Goal: Information Seeking & Learning: Learn about a topic

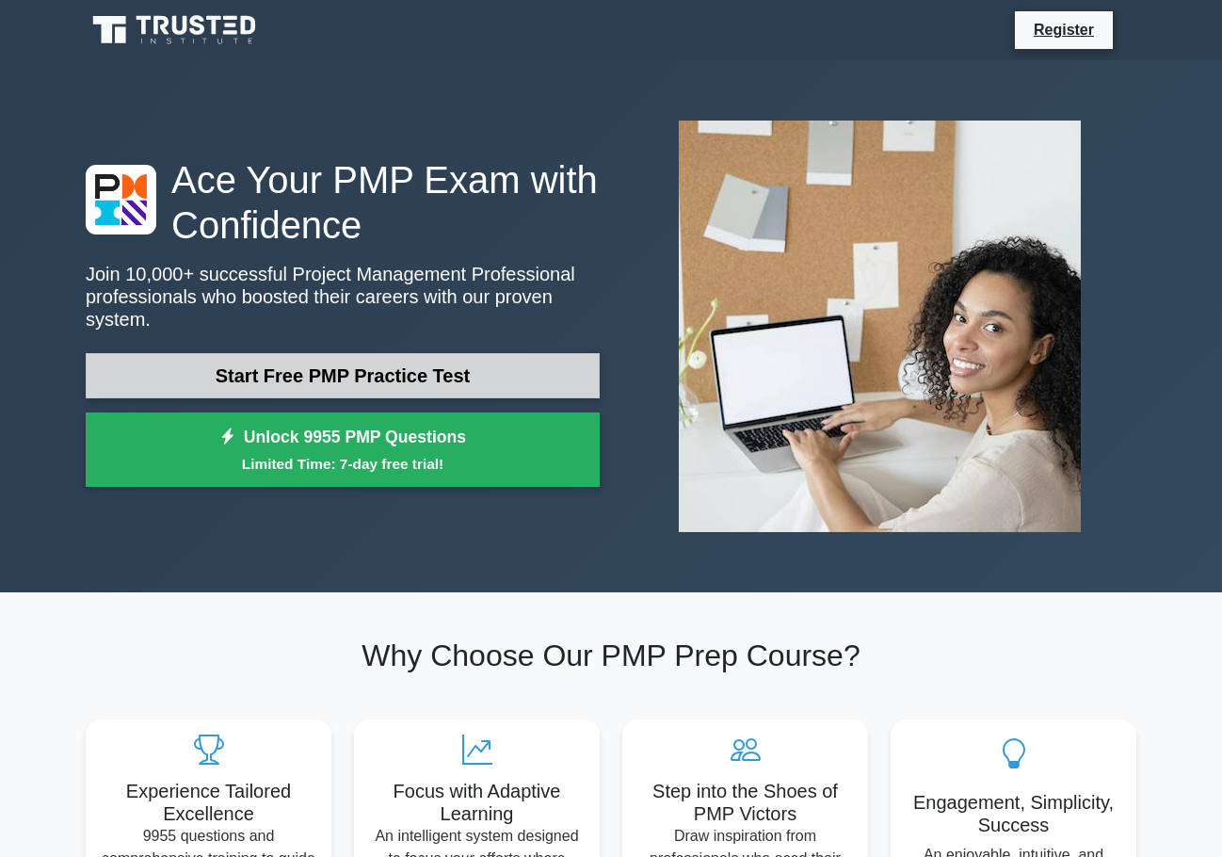
click at [355, 364] on link "Start Free PMP Practice Test" at bounding box center [343, 375] width 514 height 45
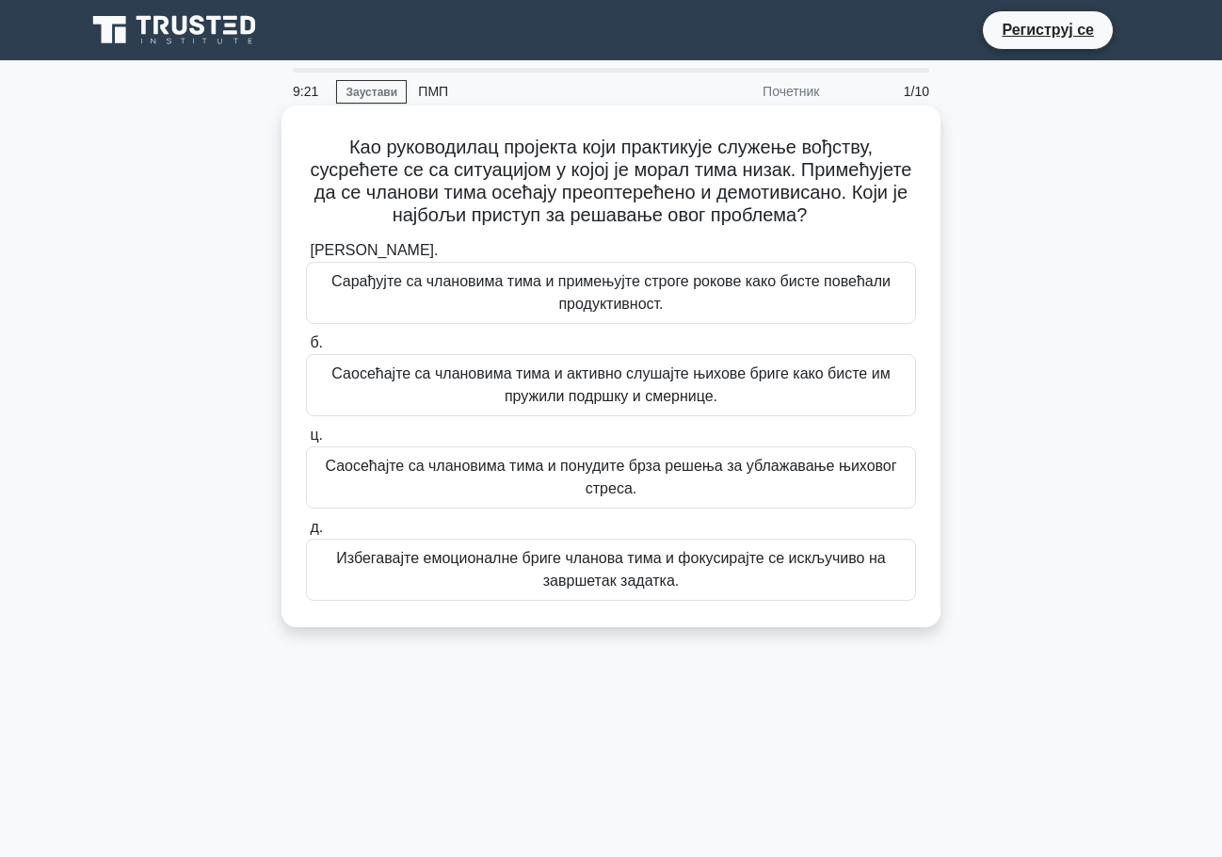
click at [638, 481] on font "Саосећајте са члановима тима и понудите брза решења за ублажавање њиховог стрес…" at bounding box center [610, 476] width 571 height 39
click at [306, 441] on input "ц. [PERSON_NAME] са члановима тима и понудите брза решења за ублажавање њиховог…" at bounding box center [306, 435] width 0 height 12
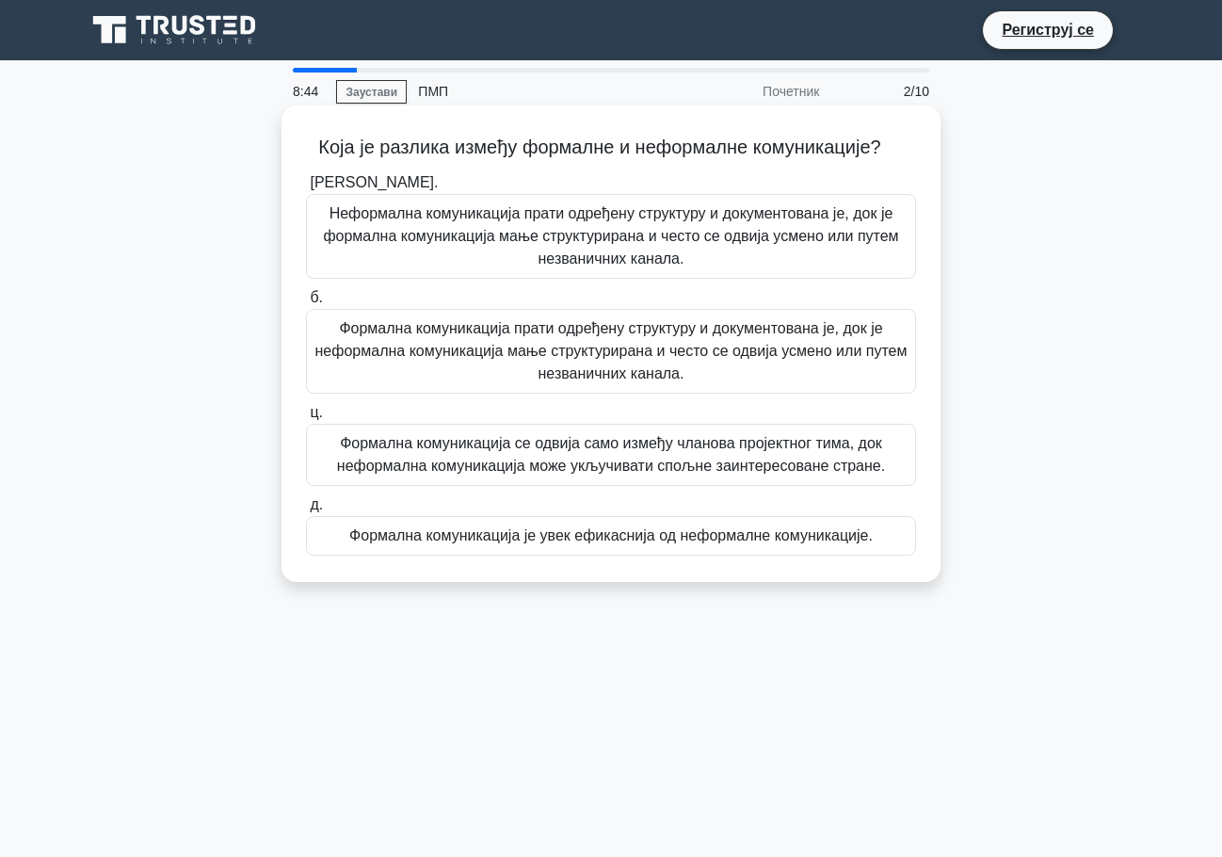
click at [697, 345] on font "Формална комуникација прати одређену структуру и документована је, док је нефор…" at bounding box center [611, 350] width 592 height 61
click at [306, 304] on input "б. Формална комуникација прати одређену структуру и документована је, док је не…" at bounding box center [306, 298] width 0 height 12
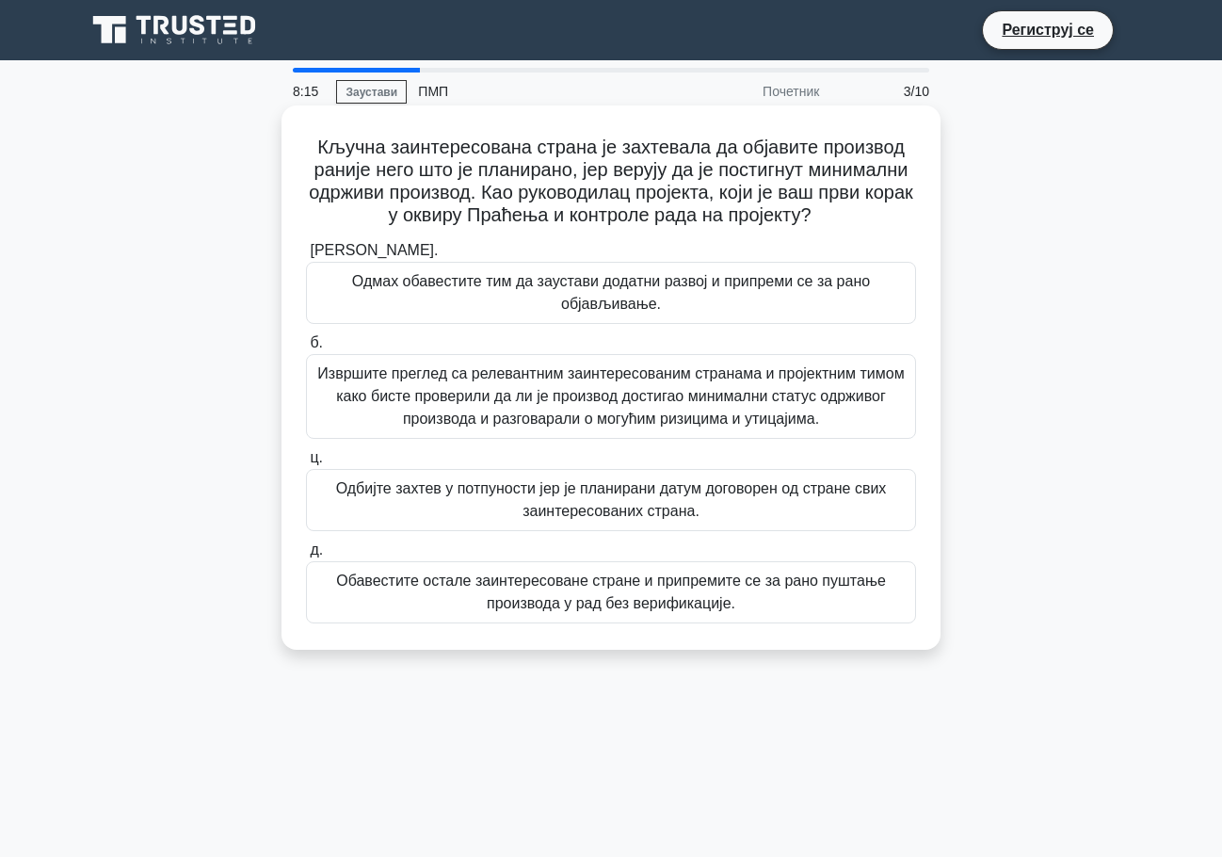
click at [577, 403] on font "Извршите преглед са релевантним заинтересованим странама и пројектним тимом как…" at bounding box center [610, 395] width 586 height 61
click at [306, 349] on input "б. Извршите преглед са релевантним заинтересованим странама и пројектним тимом …" at bounding box center [306, 343] width 0 height 12
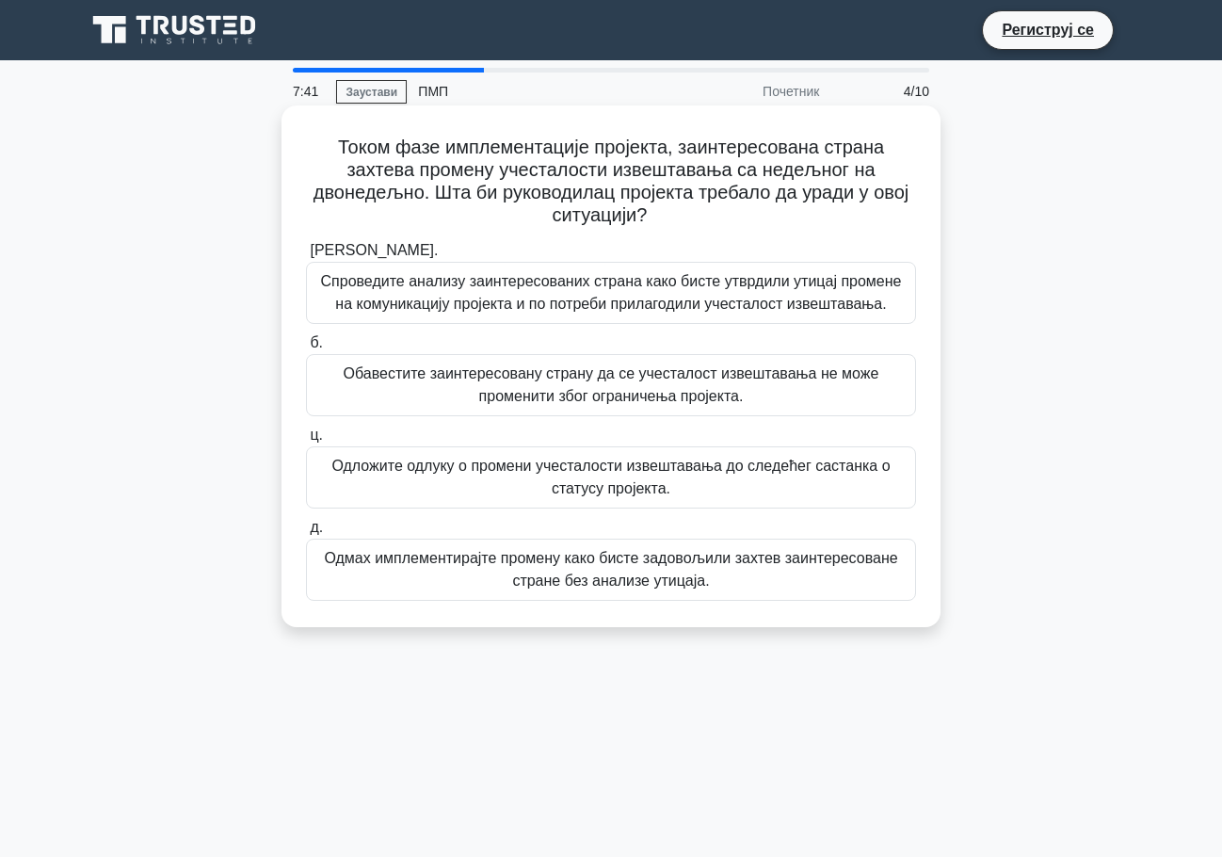
click at [622, 297] on font "Спроведите анализу заинтересованих страна како бисте утврдили утицај промене на…" at bounding box center [611, 292] width 581 height 39
click at [306, 257] on input "[PERSON_NAME]. Спроведите анализу заинтересованих страна како бисте утврдили ут…" at bounding box center [306, 251] width 0 height 12
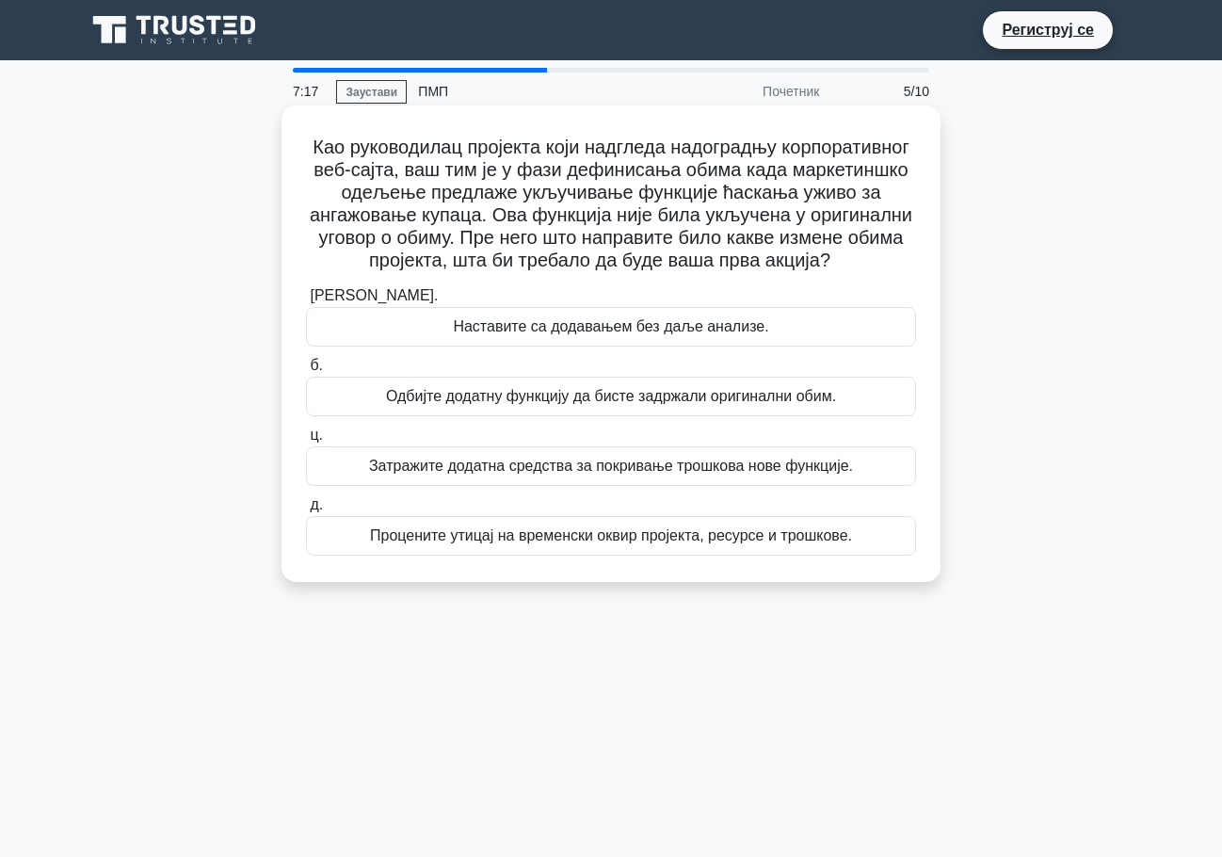
click at [606, 543] on font "Процените утицај на временски оквир пројекта, ресурсе и трошкове." at bounding box center [611, 535] width 482 height 16
click at [306, 511] on input "д. Процените утицај на временски оквир пројекта, ресурсе и трошкове." at bounding box center [306, 505] width 0 height 12
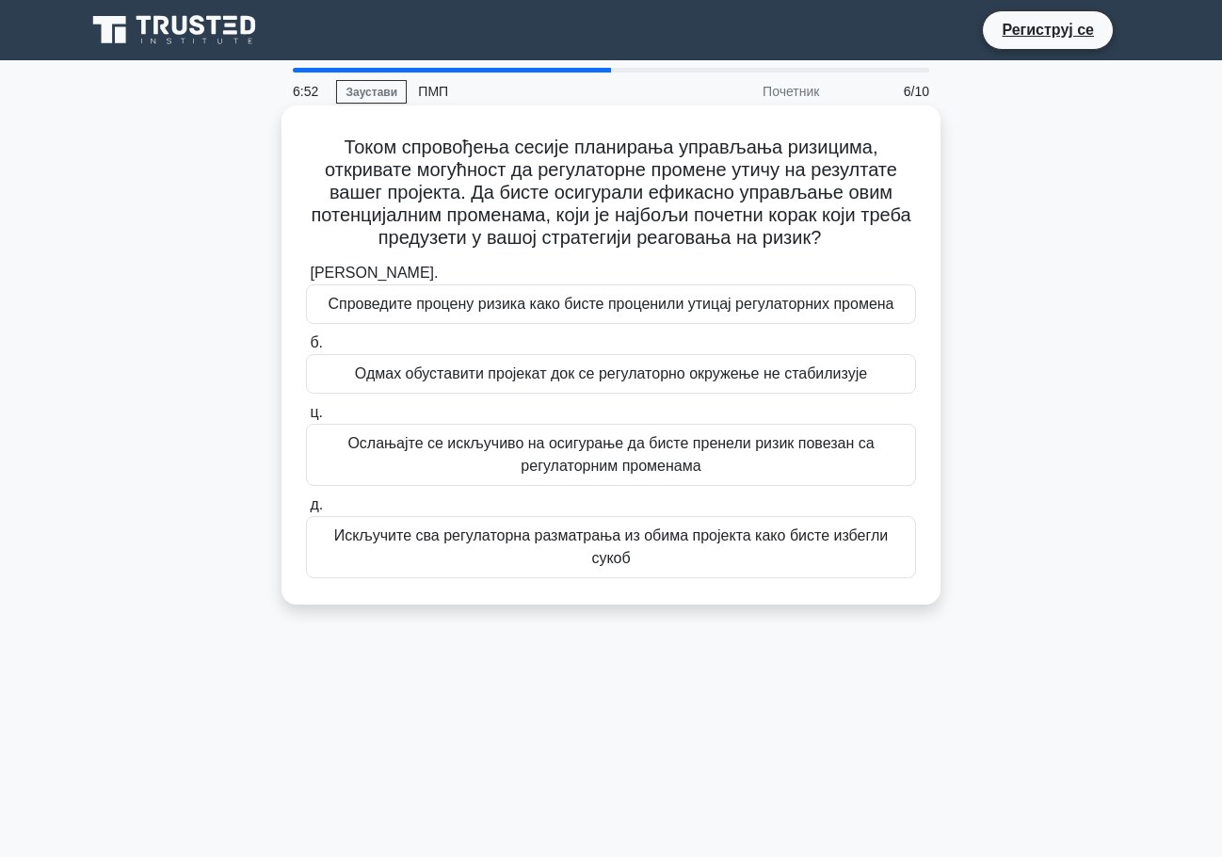
click at [611, 315] on font "Спроведите процену ризика како бисте проценили утицај регулаторних промена" at bounding box center [611, 304] width 566 height 23
click at [306, 280] on input "[PERSON_NAME]. Спроведите процену ризика како бисте проценили утицај регулаторн…" at bounding box center [306, 273] width 0 height 12
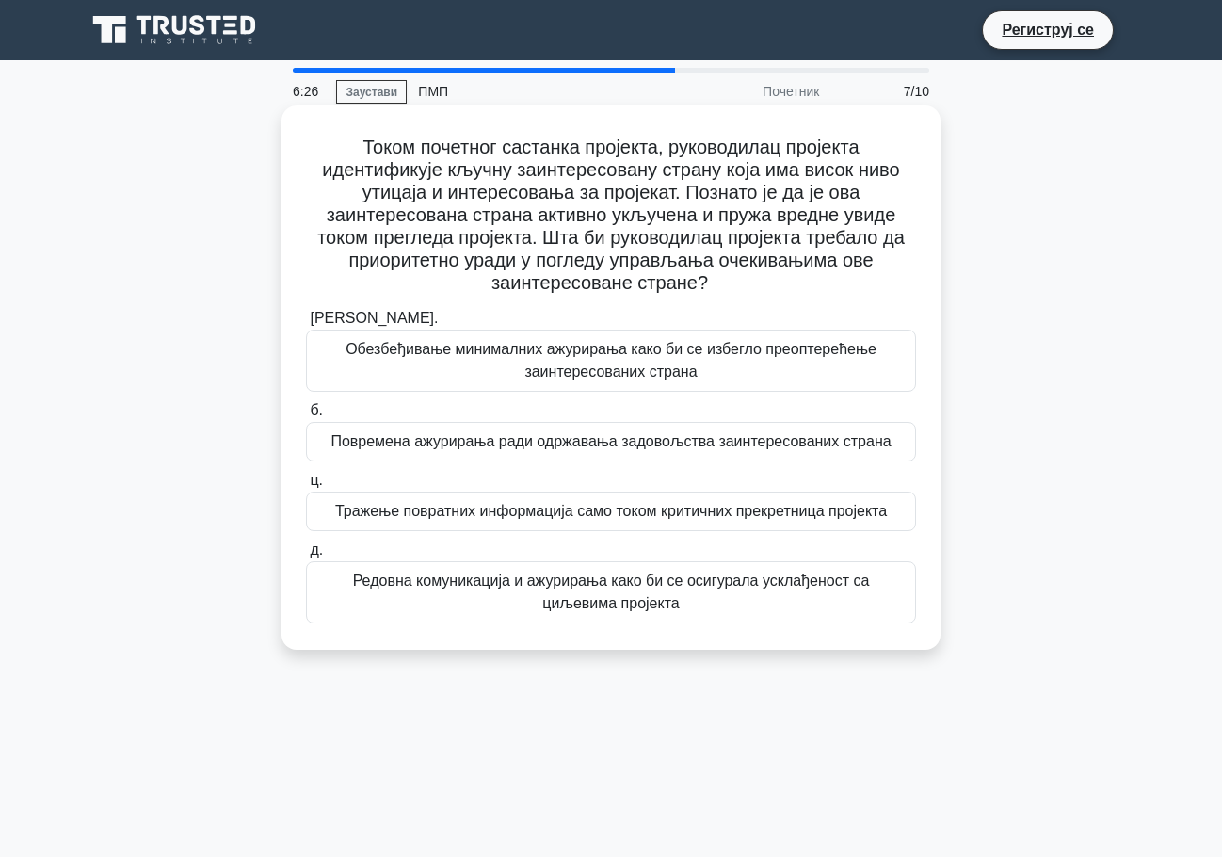
click at [661, 595] on font "Редовна комуникација и ажурирања како би се осигурала усклађеност са циљевима п…" at bounding box center [610, 591] width 593 height 45
click at [306, 556] on input "д. Редовна комуникација и ажурирања како би се осигурала усклађеност са циљевим…" at bounding box center [306, 550] width 0 height 12
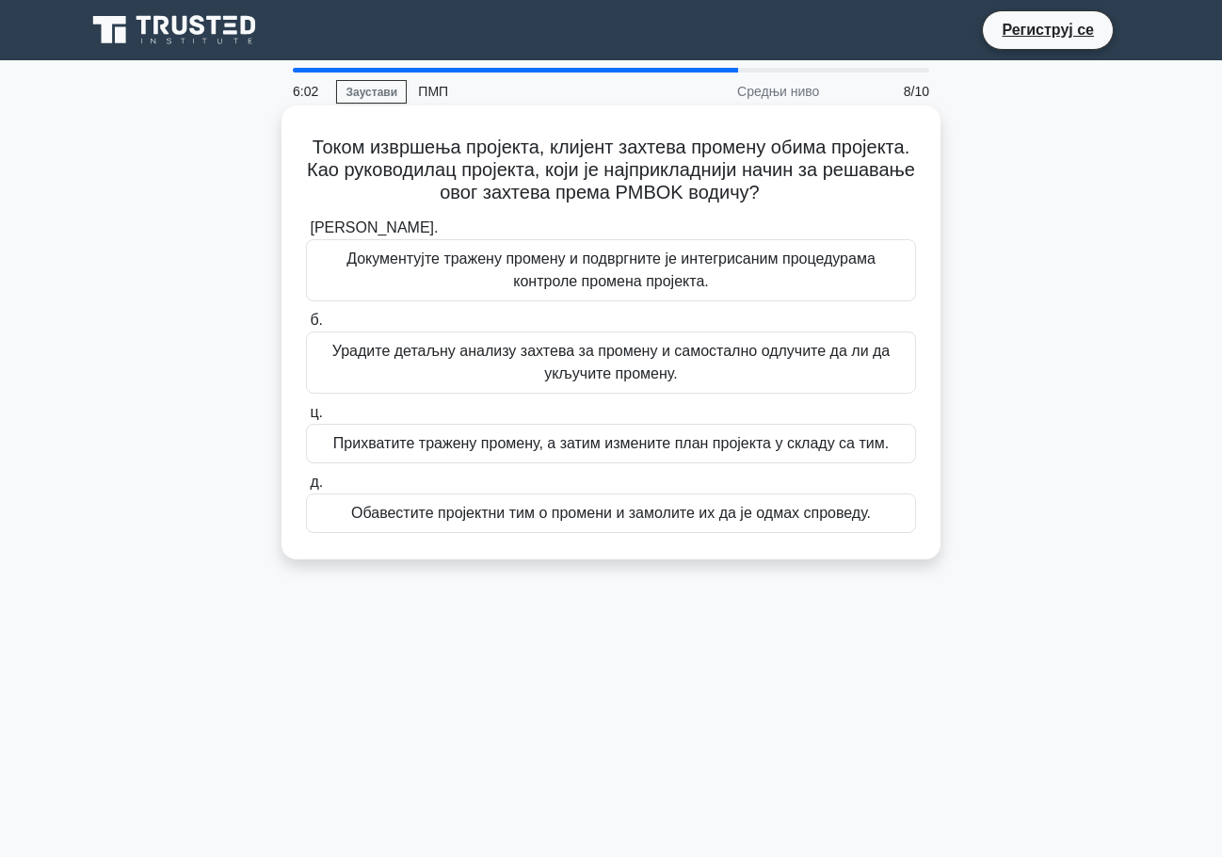
click at [600, 278] on font "Документујте тражену промену и подвргните је интегрисаним процедурама контроле …" at bounding box center [610, 269] width 529 height 39
click at [306, 234] on input "[PERSON_NAME]. Документујте тражену промену и подвргните је интегрисаним процед…" at bounding box center [306, 228] width 0 height 12
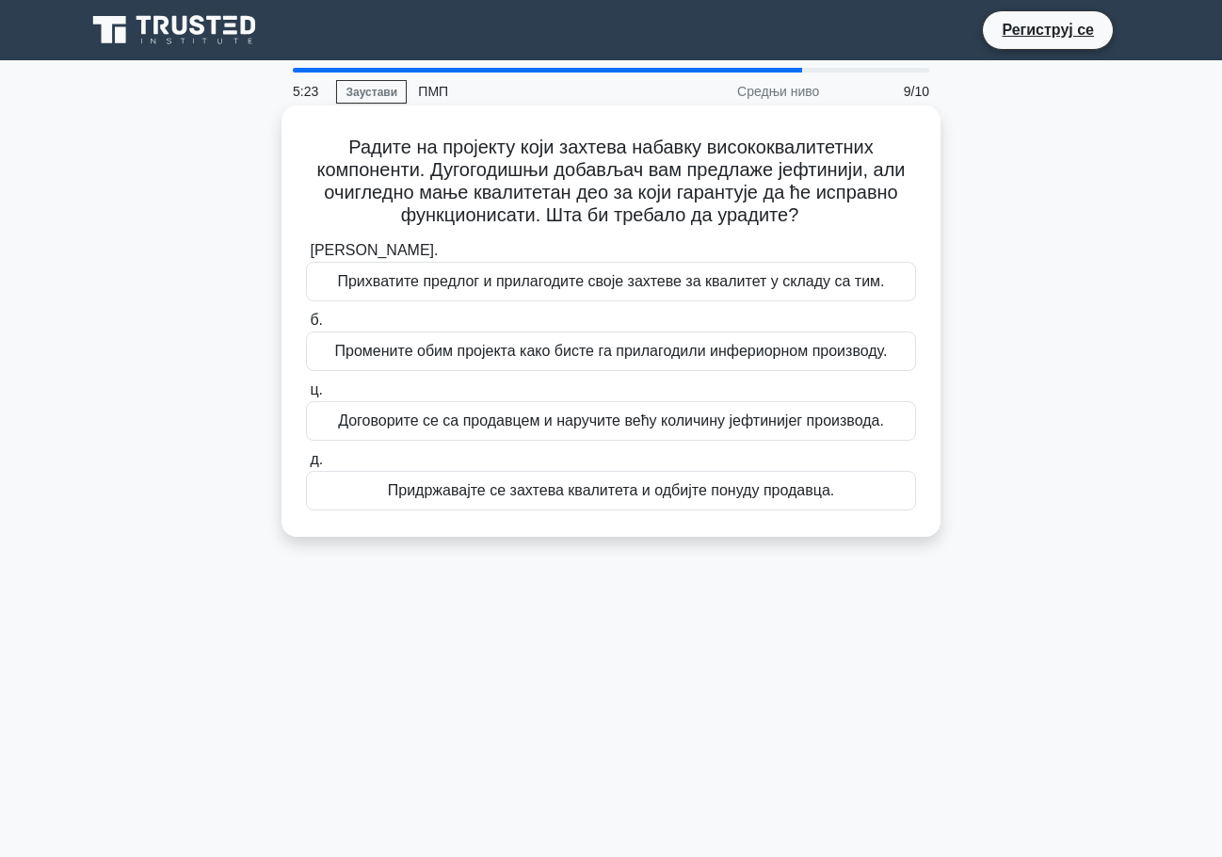
click at [557, 495] on font "Придржавајте се захтева квалитета и одбијте понуду продавца." at bounding box center [611, 490] width 446 height 16
click at [306, 466] on input "д. Придржавајте се захтева квалитета и одбијте понуду продавца." at bounding box center [306, 460] width 0 height 12
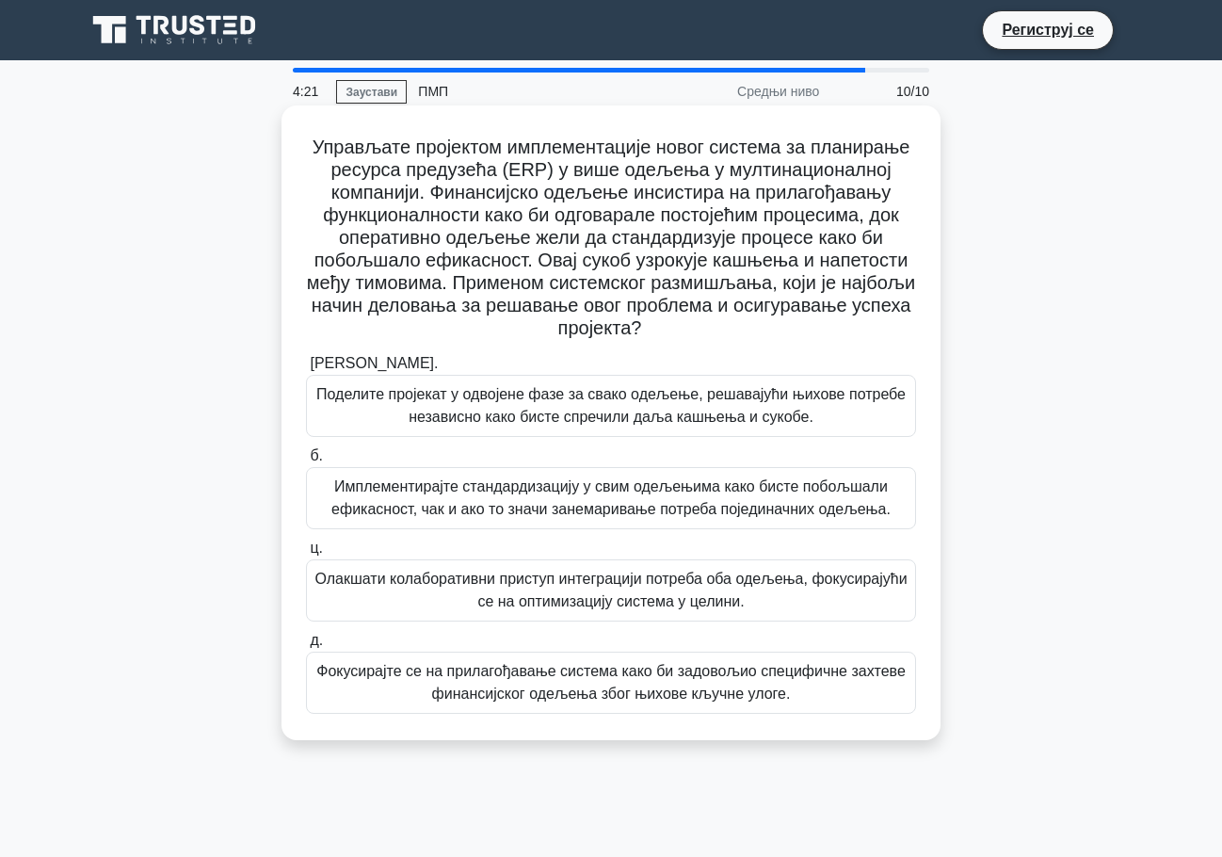
click at [762, 587] on font "Олакшати колаборативни приступ интеграцији потреба оба одељења, фокусирајући се…" at bounding box center [610, 589] width 592 height 39
click at [306, 554] on input "ц. Олакшати колаборативни приступ интеграцији потреба оба одељења, фокусирајући…" at bounding box center [306, 548] width 0 height 12
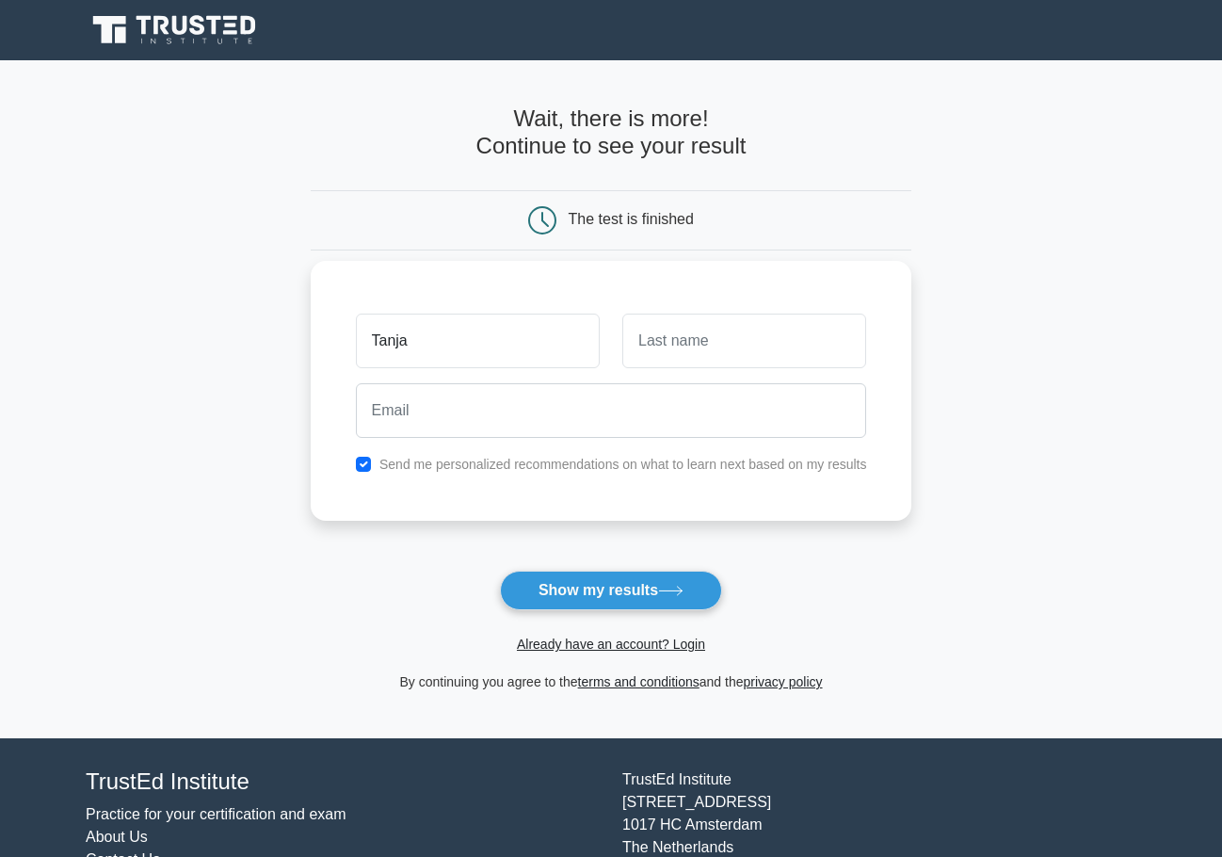
type input "Tanja"
click at [691, 345] on input "text" at bounding box center [744, 340] width 244 height 55
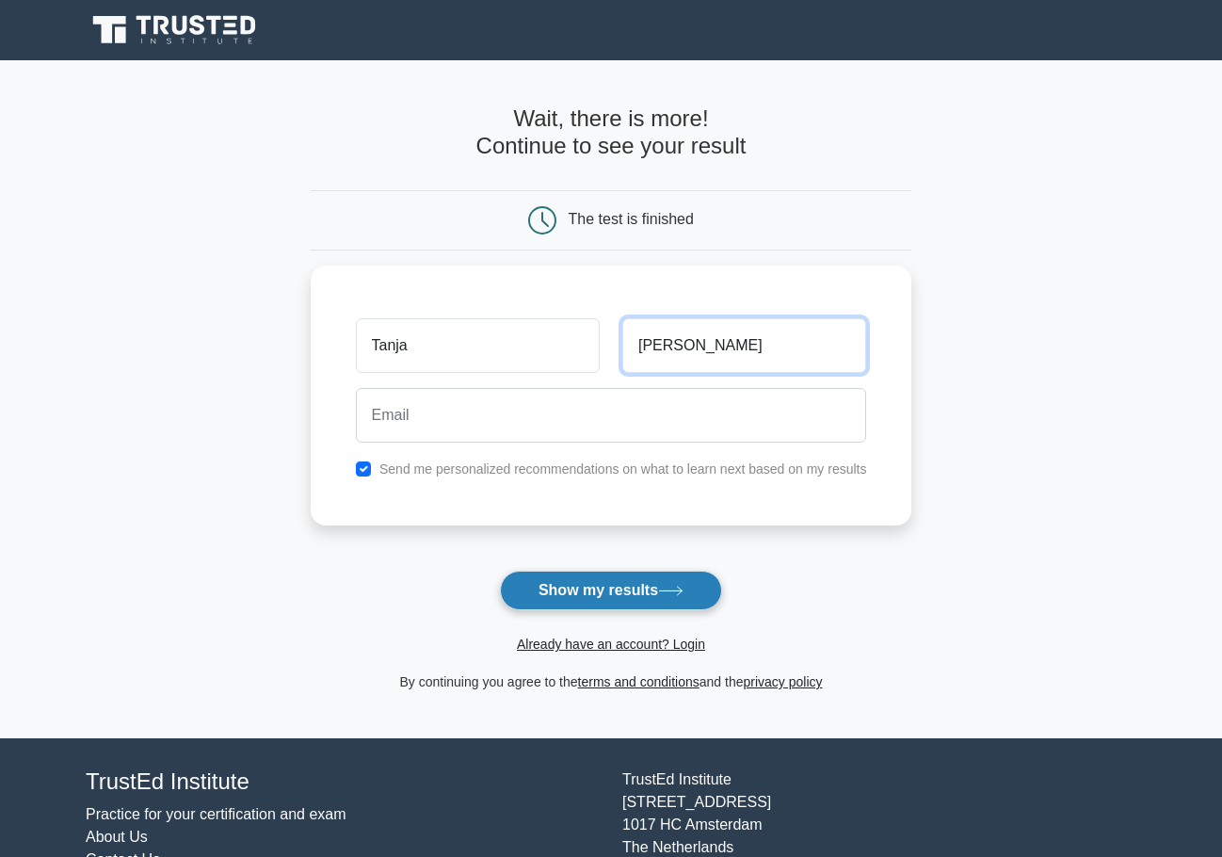
type input "Maksimovic"
click at [591, 582] on button "Show my results" at bounding box center [611, 590] width 222 height 40
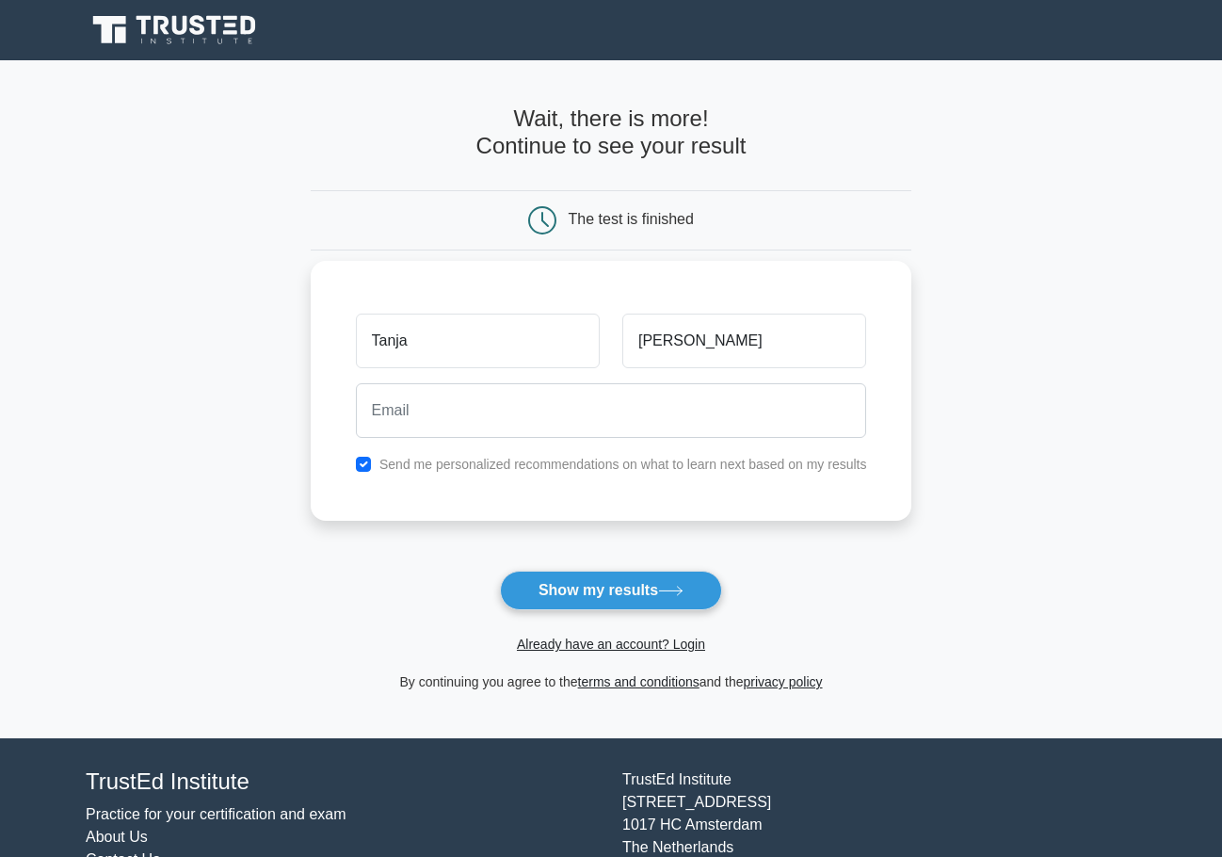
click at [461, 515] on div "Tanja Maksimovic Send me personalized recommendations on what to learn next bas…" at bounding box center [611, 391] width 601 height 260
